Goal: Information Seeking & Learning: Find specific page/section

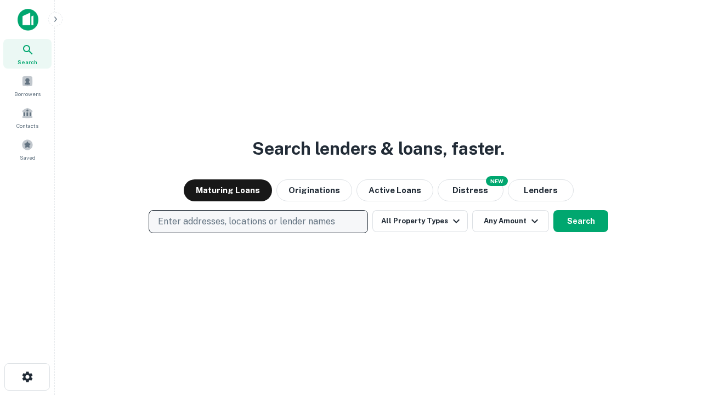
click at [258, 221] on p "Enter addresses, locations or lender names" at bounding box center [246, 221] width 177 height 13
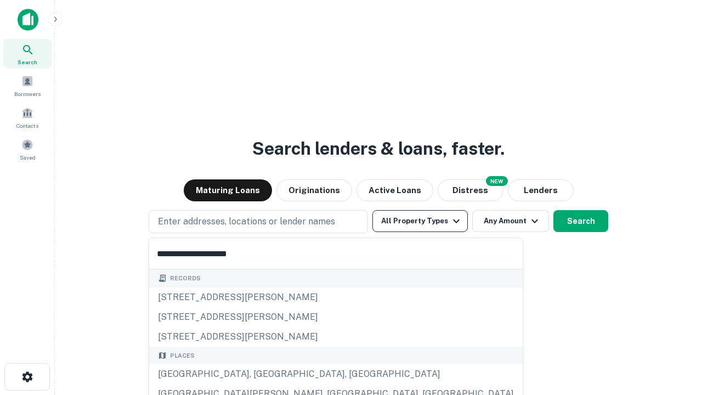
click at [262, 374] on div "[GEOGRAPHIC_DATA], [GEOGRAPHIC_DATA], [GEOGRAPHIC_DATA]" at bounding box center [335, 374] width 373 height 20
click at [420, 221] on button "All Property Types" at bounding box center [419, 221] width 95 height 22
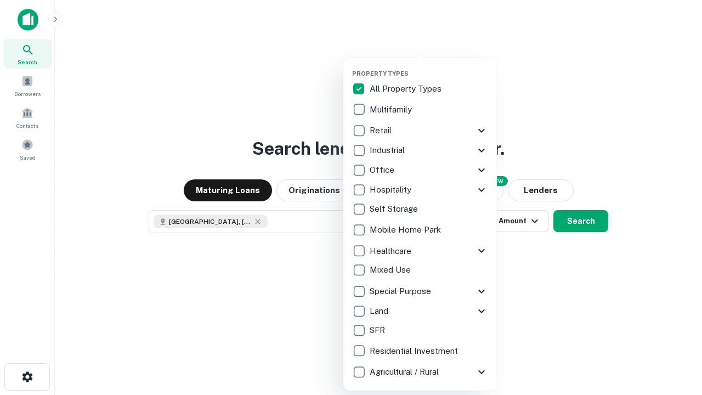
click at [429, 66] on button "button" at bounding box center [429, 66] width 154 height 1
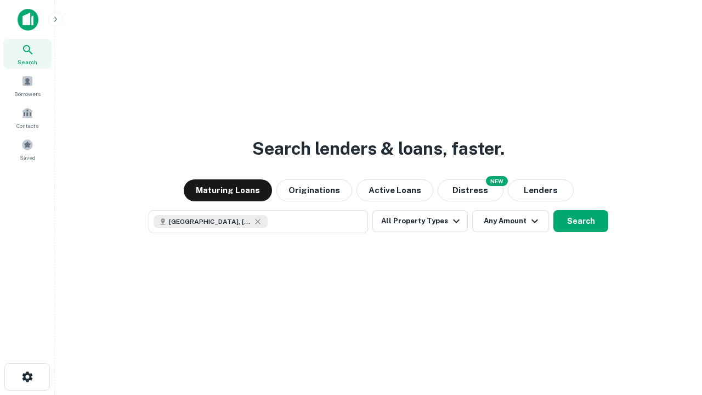
scroll to position [18, 0]
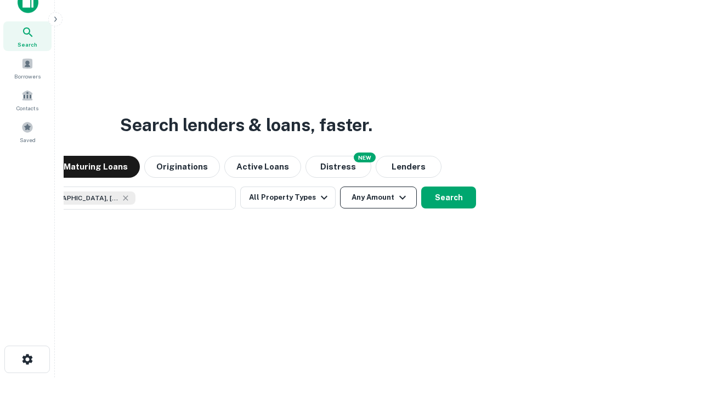
click at [340, 186] on button "Any Amount" at bounding box center [378, 197] width 77 height 22
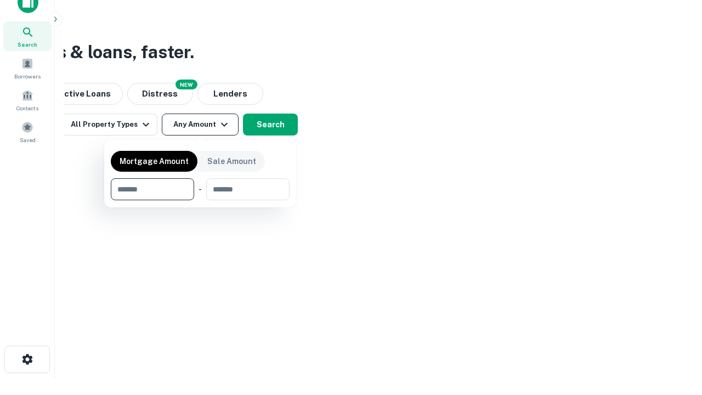
type input "*******"
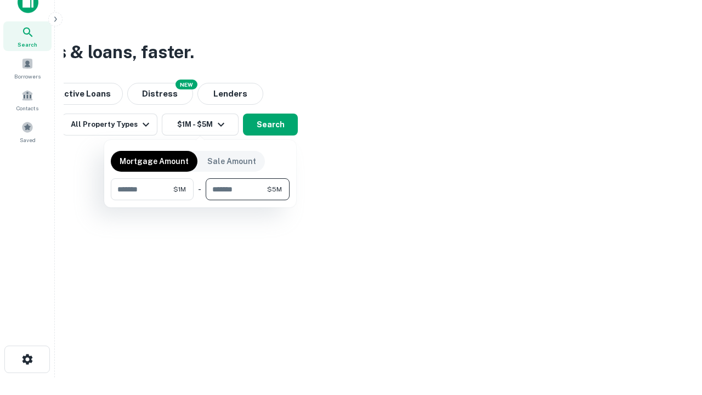
type input "*******"
click at [200, 200] on button "button" at bounding box center [200, 200] width 179 height 1
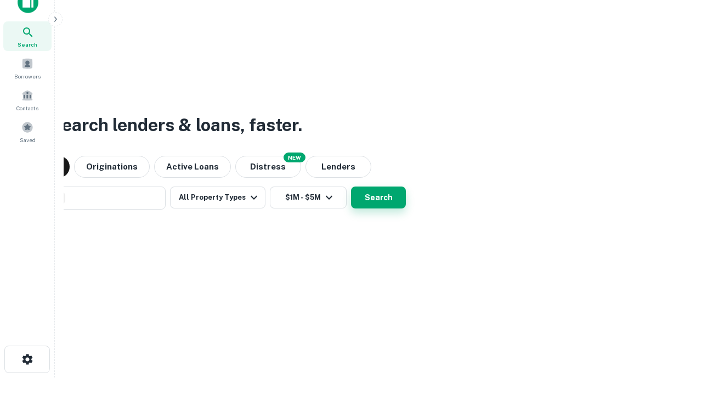
click at [351, 186] on button "Search" at bounding box center [378, 197] width 55 height 22
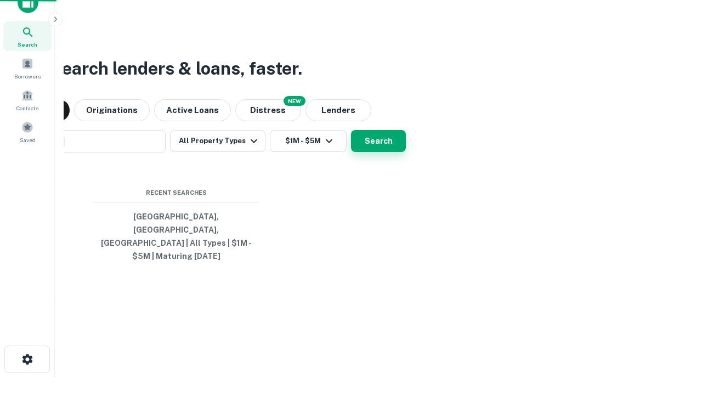
scroll to position [36, 310]
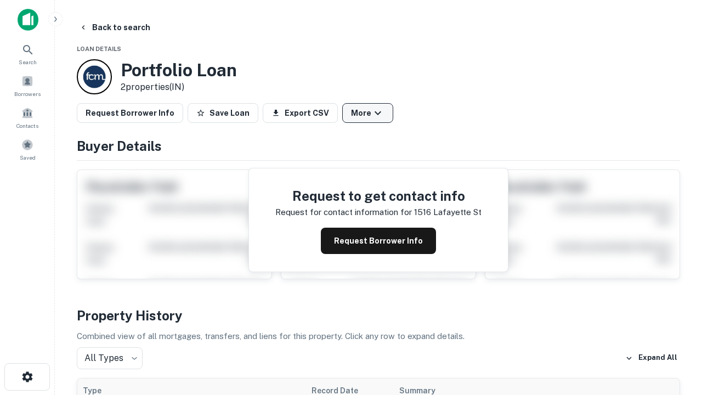
click at [367, 113] on button "More" at bounding box center [367, 113] width 51 height 20
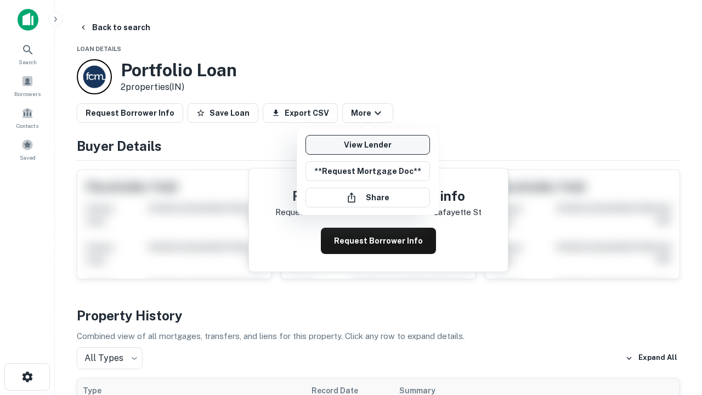
click at [367, 145] on link "View Lender" at bounding box center [367, 145] width 124 height 20
